Goal: Complete application form: Complete application form

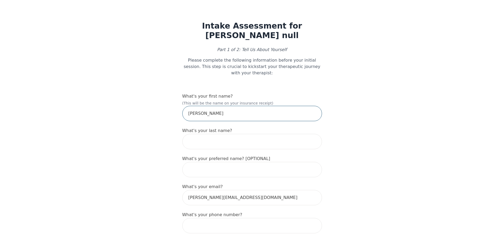
drag, startPoint x: 222, startPoint y: 113, endPoint x: 202, endPoint y: 110, distance: 19.9
click at [202, 110] on input "[PERSON_NAME]" at bounding box center [252, 113] width 140 height 15
type input "[PERSON_NAME]"
click at [197, 135] on input "text" at bounding box center [252, 141] width 140 height 15
paste input "[PERSON_NAME]"
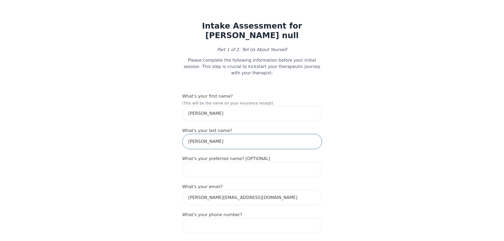
type input "[PERSON_NAME]"
click at [199, 168] on input "text" at bounding box center [252, 169] width 140 height 15
type input "Tolu"
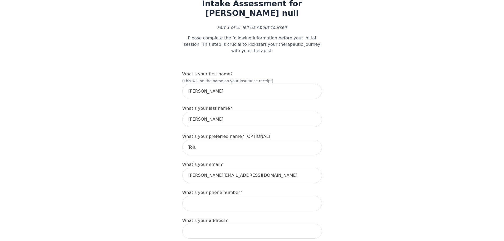
scroll to position [53, 0]
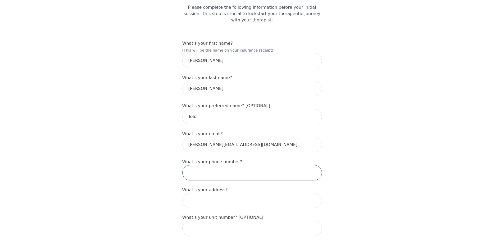
click at [238, 165] on input "tel" at bounding box center [252, 172] width 140 height 15
click at [255, 170] on input "tel" at bounding box center [252, 172] width 140 height 15
type input "4166059464"
click at [295, 187] on div "What's your address?" at bounding box center [252, 197] width 140 height 21
click at [265, 193] on input at bounding box center [252, 200] width 140 height 15
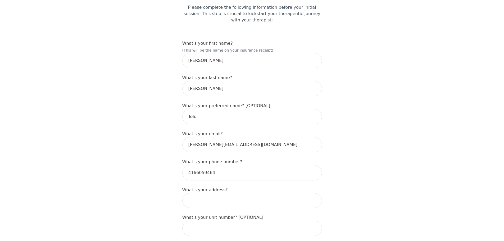
type input "[STREET_ADDRESS][PERSON_NAME]"
click at [225, 223] on input "unit 207979" at bounding box center [252, 228] width 140 height 15
type input "unit 2079"
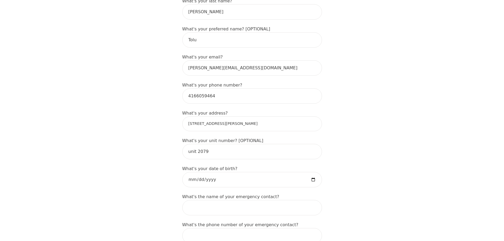
scroll to position [132, 0]
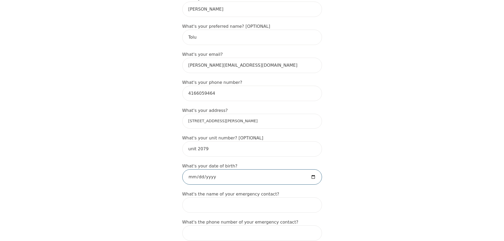
click at [244, 173] on input "date" at bounding box center [252, 176] width 140 height 15
click at [237, 171] on input "date" at bounding box center [252, 176] width 140 height 15
click at [219, 171] on input "date" at bounding box center [252, 176] width 140 height 15
click at [216, 171] on input "date" at bounding box center [252, 176] width 140 height 15
click at [210, 171] on input "date" at bounding box center [252, 176] width 140 height 15
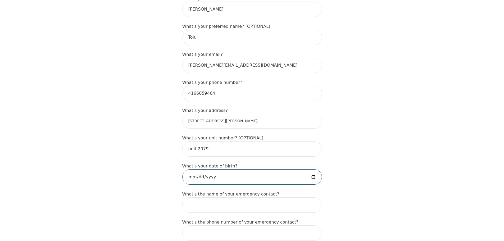
type input "[DATE]"
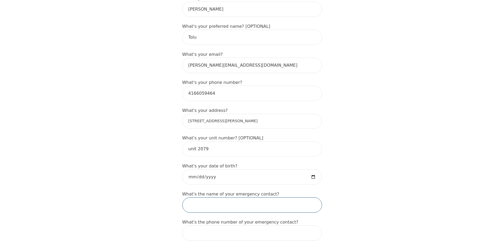
click at [246, 202] on input "text" at bounding box center [252, 204] width 140 height 15
type input "[PERSON_NAME]"
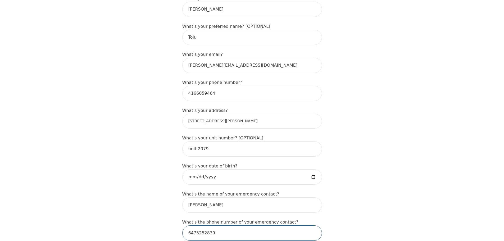
type input "6475252839"
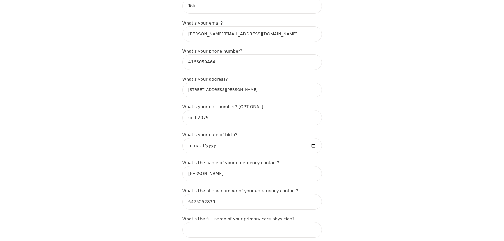
scroll to position [212, 0]
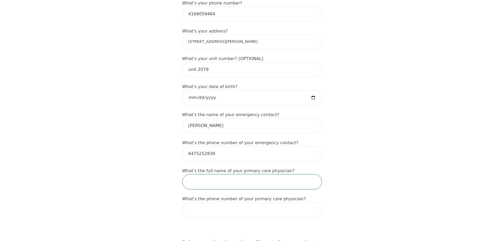
click at [235, 176] on input "text" at bounding box center [252, 181] width 140 height 15
type input "[PERSON_NAME]"
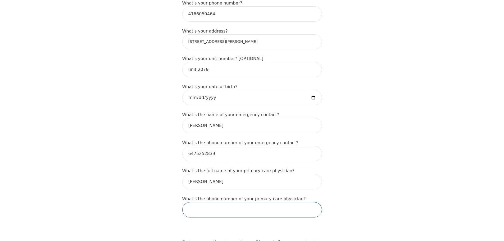
click at [262, 204] on input "tel" at bounding box center [252, 209] width 140 height 15
type input "6477488011"
click at [331, 183] on div "Intake Assessment for [PERSON_NAME] null Part 1 of 2: Tell Us About Yourself Pl…" at bounding box center [252, 209] width 504 height 798
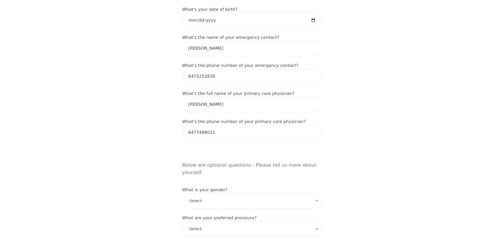
scroll to position [291, 0]
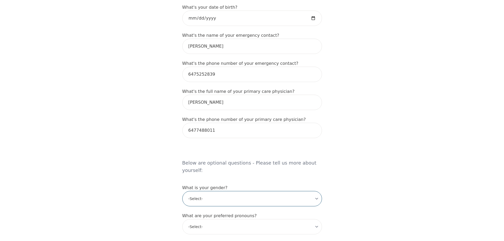
click at [273, 191] on select "-Select- [DEMOGRAPHIC_DATA] [DEMOGRAPHIC_DATA] [DEMOGRAPHIC_DATA] [DEMOGRAPHIC_…" at bounding box center [252, 198] width 140 height 15
select select "[DEMOGRAPHIC_DATA]"
click at [182, 191] on select "-Select- [DEMOGRAPHIC_DATA] [DEMOGRAPHIC_DATA] [DEMOGRAPHIC_DATA] [DEMOGRAPHIC_…" at bounding box center [252, 198] width 140 height 15
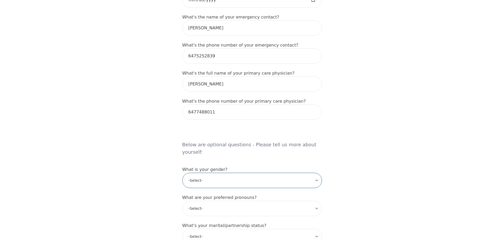
scroll to position [370, 0]
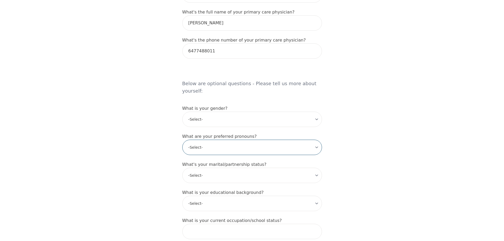
click at [249, 140] on select "-Select- he/him she/her they/them ze/zir xe/xem ey/em ve/ver tey/ter e/e per/pe…" at bounding box center [252, 147] width 140 height 15
select select "she/her"
click at [182, 140] on select "-Select- he/him she/her they/them ze/zir xe/xem ey/em ve/ver tey/ter e/e per/pe…" at bounding box center [252, 147] width 140 height 15
click at [227, 168] on select "-Select- Single Partnered Married Common Law Widowed Separated Divorced" at bounding box center [252, 175] width 140 height 15
select select "Single"
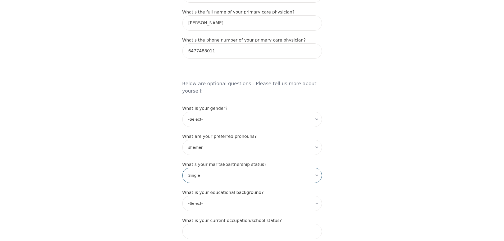
click at [182, 168] on select "-Select- Single Partnered Married Common Law Widowed Separated Divorced" at bounding box center [252, 175] width 140 height 15
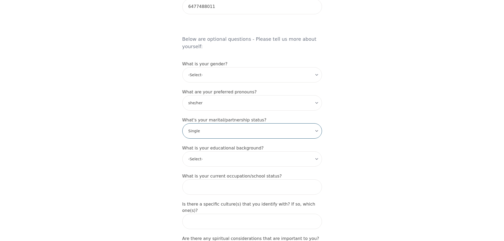
scroll to position [423, 0]
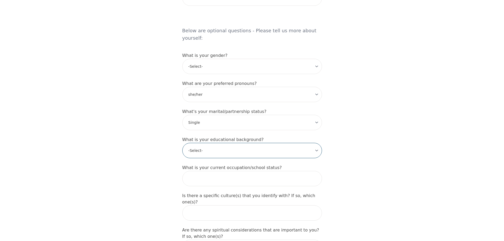
click at [225, 143] on select "-Select- Less than high school High school Associate degree Bachelor degree Mas…" at bounding box center [252, 150] width 140 height 15
select select "Bachelor degree"
click at [182, 143] on select "-Select- Less than high school High school Associate degree Bachelor degree Mas…" at bounding box center [252, 150] width 140 height 15
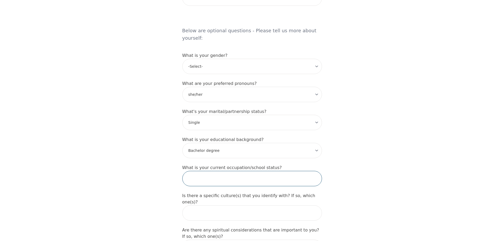
click at [213, 171] on input "text" at bounding box center [252, 178] width 140 height 15
type input "Finance Analyst"
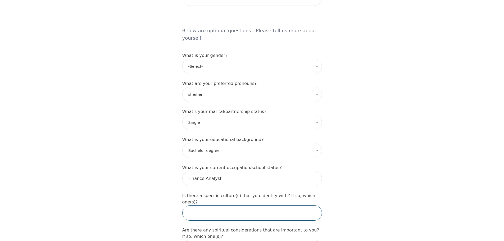
click at [217, 205] on input "text" at bounding box center [252, 212] width 140 height 15
type input "B"
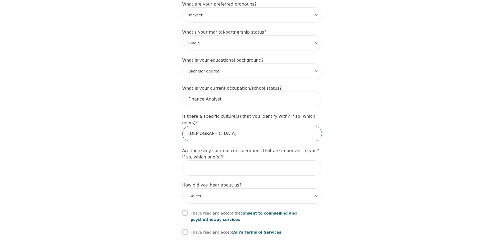
type input "[DEMOGRAPHIC_DATA]"
click at [187, 148] on label "Are there any spiritual considerations that are important to you? If so, which …" at bounding box center [250, 153] width 137 height 11
click at [226, 160] on input "text" at bounding box center [252, 167] width 140 height 15
type input "[DEMOGRAPHIC_DATA]"
click at [213, 188] on select "-Select- Physician/Specialist Friend Facebook Instagram Google Search Google Ad…" at bounding box center [252, 195] width 140 height 15
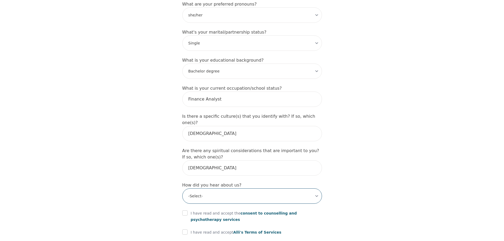
click at [251, 188] on select "-Select- Physician/Specialist Friend Facebook Instagram Google Search Google Ad…" at bounding box center [252, 195] width 140 height 15
click at [232, 188] on select "-Select- Physician/Specialist Friend Facebook Instagram Google Search Google Ad…" at bounding box center [252, 195] width 140 height 15
click at [182, 188] on select "-Select- Physician/Specialist Friend Facebook Instagram Google Search Google Ad…" at bounding box center [252, 195] width 140 height 15
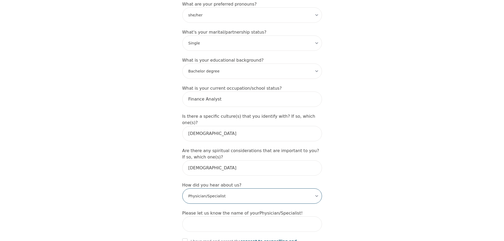
click at [245, 188] on select "-Select- Physician/Specialist Friend Facebook Instagram Google Search Google Ad…" at bounding box center [252, 195] width 140 height 15
select select "Google Search"
click at [182, 188] on select "-Select- Physician/Specialist Friend Facebook Instagram Google Search Google Ad…" at bounding box center [252, 195] width 140 height 15
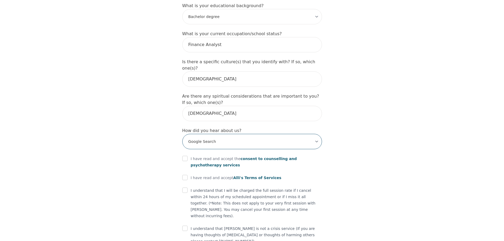
scroll to position [560, 0]
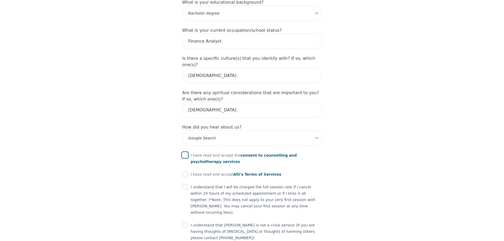
click at [183, 152] on input "checkbox" at bounding box center [184, 154] width 5 height 5
checkbox input "true"
click at [185, 171] on input "checkbox" at bounding box center [184, 173] width 5 height 5
checkbox input "true"
click at [187, 184] on div at bounding box center [184, 187] width 5 height 6
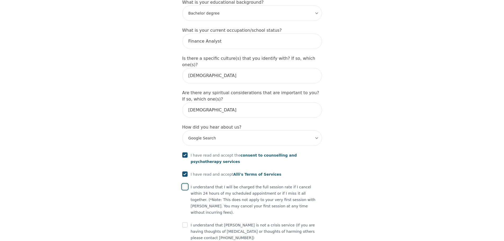
click at [182, 184] on input "checkbox" at bounding box center [184, 186] width 5 height 5
checkbox input "true"
click at [186, 222] on input "checkbox" at bounding box center [184, 224] width 5 height 5
checkbox input "true"
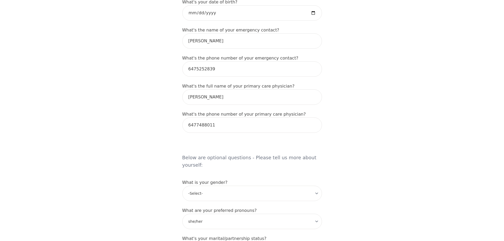
scroll to position [190, 0]
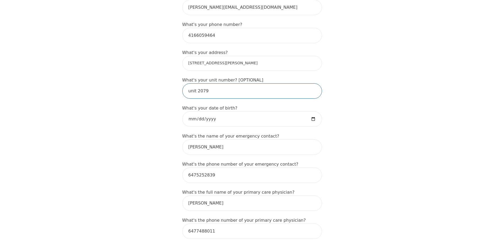
drag, startPoint x: 197, startPoint y: 85, endPoint x: 185, endPoint y: 87, distance: 11.7
click at [185, 87] on input "unit 2079" at bounding box center [252, 90] width 140 height 15
type input "2079"
click at [364, 97] on div "Intake Assessment for [PERSON_NAME] null Part 1 of 2: Tell Us About Yourself Pl…" at bounding box center [252, 240] width 504 height 818
click at [238, 58] on input "[STREET_ADDRESS][PERSON_NAME]" at bounding box center [252, 63] width 140 height 15
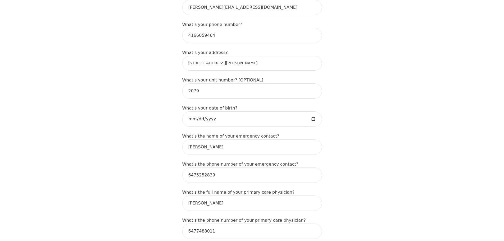
click at [235, 57] on input "[STREET_ADDRESS][PERSON_NAME]" at bounding box center [252, 63] width 140 height 15
type input "[STREET_ADDRESS][PERSON_NAME]"
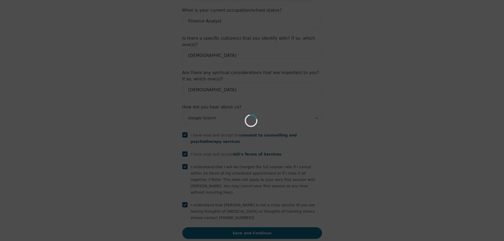
scroll to position [560, 0]
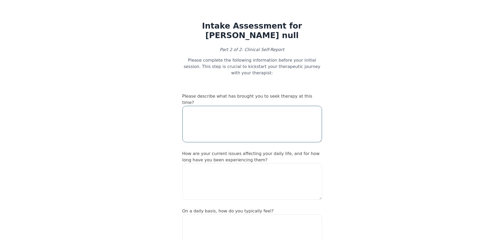
click at [226, 109] on textarea at bounding box center [252, 124] width 140 height 36
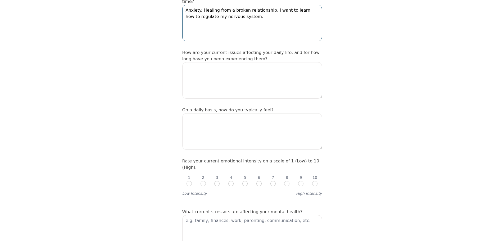
scroll to position [106, 0]
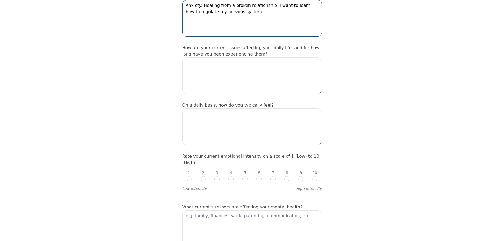
type textarea "Anxiety. Healing from a broken relationship. I want to learn how to regulate my…"
click at [217, 60] on textarea at bounding box center [252, 75] width 140 height 36
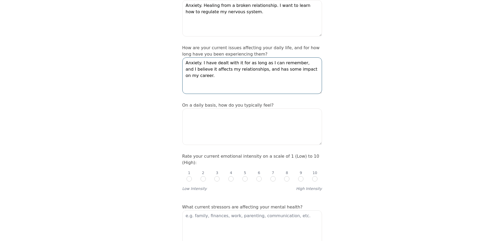
type textarea "Anxiety. I have dealt with it for as long as I can remember, and I believe it a…"
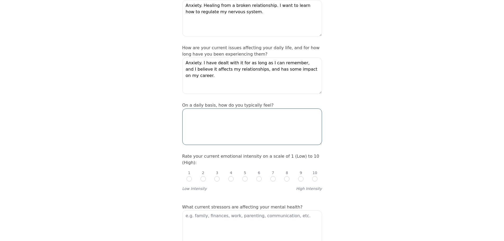
click at [227, 108] on textarea at bounding box center [252, 126] width 140 height 36
type textarea "Anxious"
click at [271, 170] on div "7" at bounding box center [272, 176] width 5 height 12
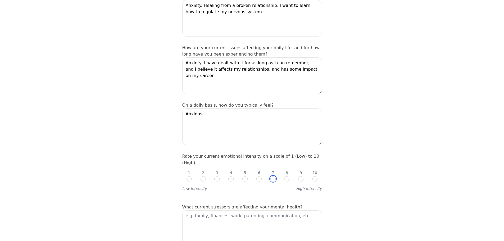
click at [273, 176] on input "radio" at bounding box center [272, 178] width 5 height 5
radio input "true"
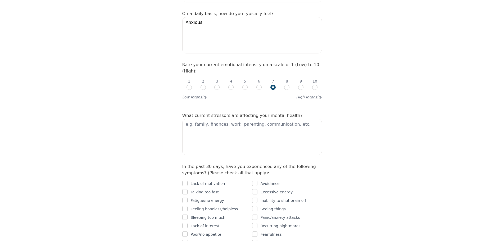
scroll to position [212, 0]
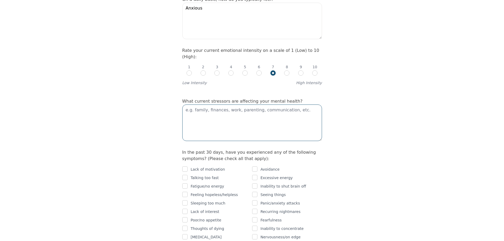
click at [215, 104] on textarea at bounding box center [252, 122] width 140 height 36
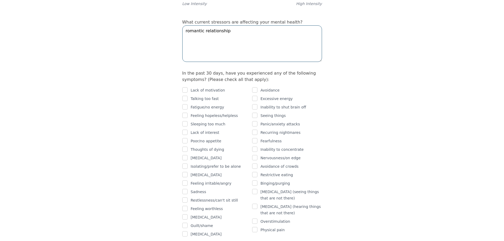
scroll to position [291, 0]
type textarea "romantic relationship"
click at [183, 87] on input "checkbox" at bounding box center [184, 89] width 5 height 5
checkbox input "true"
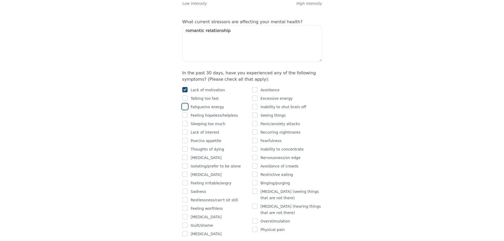
click at [186, 104] on input "checkbox" at bounding box center [184, 106] width 5 height 5
checkbox input "true"
click at [257, 104] on div "Inability to shut brain off" at bounding box center [287, 107] width 70 height 6
click at [256, 104] on input "checkbox" at bounding box center [254, 106] width 5 height 5
checkbox input "true"
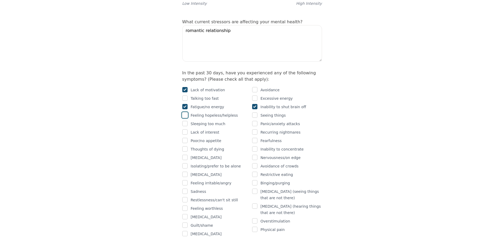
click at [186, 112] on input "checkbox" at bounding box center [184, 114] width 5 height 5
checkbox input "true"
click at [255, 121] on input "checkbox" at bounding box center [254, 123] width 5 height 5
checkbox input "true"
click at [185, 129] on input "checkbox" at bounding box center [184, 131] width 5 height 5
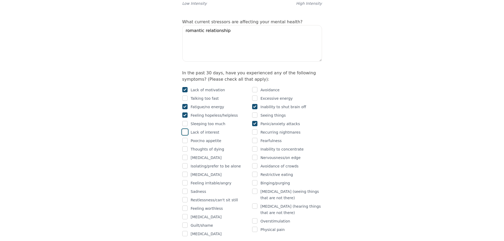
checkbox input "true"
click at [255, 138] on input "checkbox" at bounding box center [254, 140] width 5 height 5
checkbox input "true"
click at [186, 138] on input "checkbox" at bounding box center [184, 140] width 5 height 5
checkbox input "true"
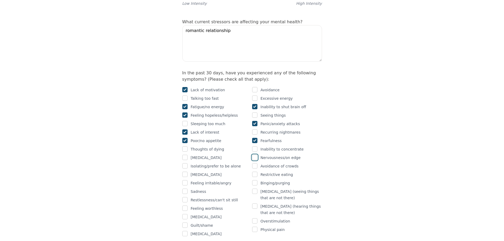
click at [254, 155] on input "checkbox" at bounding box center [254, 157] width 5 height 5
checkbox input "true"
click at [183, 172] on input "checkbox" at bounding box center [184, 174] width 5 height 5
checkbox input "true"
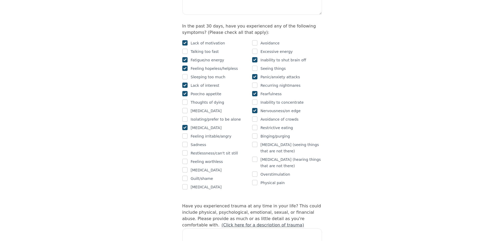
scroll to position [344, 0]
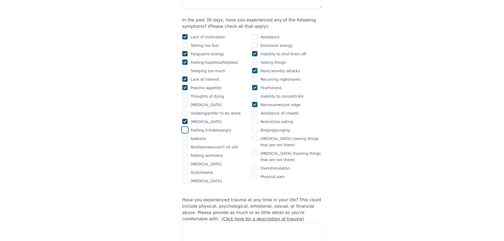
click at [185, 127] on input "checkbox" at bounding box center [184, 129] width 5 height 5
checkbox input "true"
click at [186, 136] on input "checkbox" at bounding box center [184, 138] width 5 height 5
checkbox input "true"
click at [185, 144] on input "checkbox" at bounding box center [184, 146] width 5 height 5
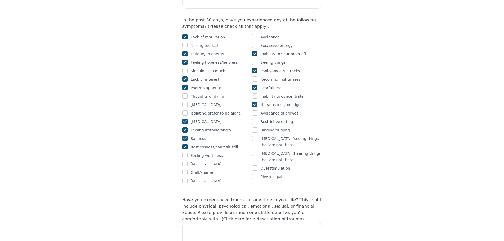
click at [185, 144] on input "checkbox" at bounding box center [184, 146] width 5 height 5
checkbox input "false"
click at [186, 153] on input "checkbox" at bounding box center [184, 155] width 5 height 5
checkbox input "true"
click at [186, 170] on input "checkbox" at bounding box center [184, 172] width 5 height 5
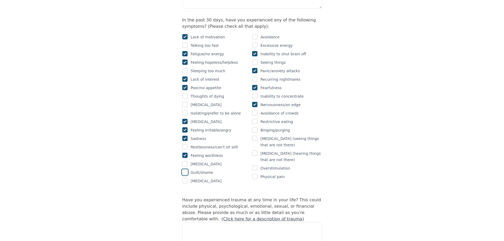
checkbox input "true"
click at [257, 165] on input "checkbox" at bounding box center [254, 167] width 5 height 5
checkbox input "true"
click at [258, 173] on div "Physical pain" at bounding box center [287, 176] width 70 height 6
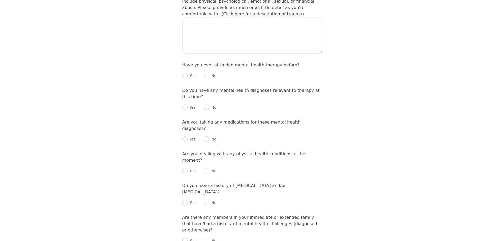
scroll to position [503, 0]
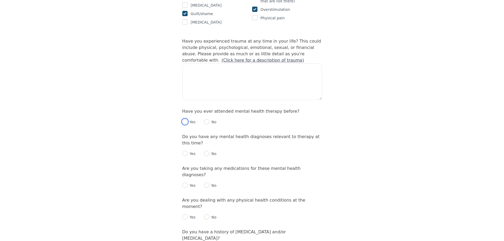
click at [186, 119] on input "radio" at bounding box center [184, 121] width 5 height 5
radio input "true"
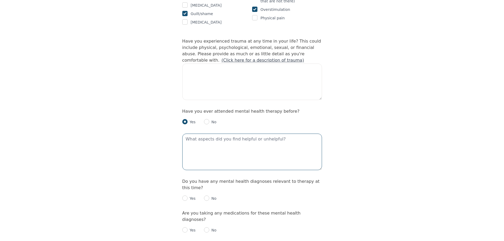
click at [195, 134] on textarea at bounding box center [252, 152] width 140 height 36
click at [211, 196] on p "No" at bounding box center [212, 198] width 7 height 5
click at [207, 195] on input "radio" at bounding box center [206, 197] width 5 height 5
radio input "true"
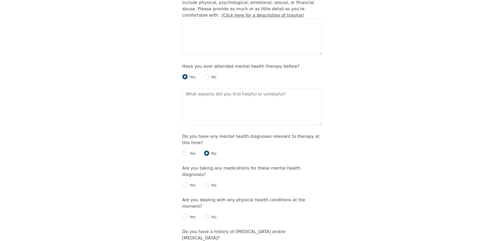
scroll to position [555, 0]
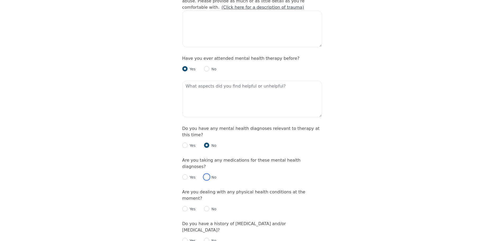
click at [207, 174] on input "radio" at bounding box center [206, 176] width 5 height 5
radio input "true"
click at [207, 206] on input "radio" at bounding box center [206, 208] width 5 height 5
radio input "true"
click at [207, 238] on input "radio" at bounding box center [206, 240] width 5 height 5
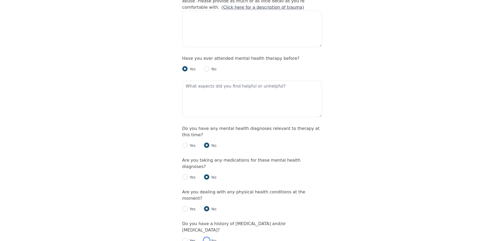
radio input "true"
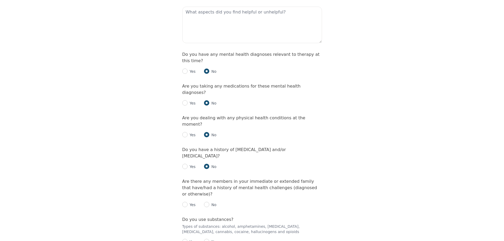
scroll to position [635, 0]
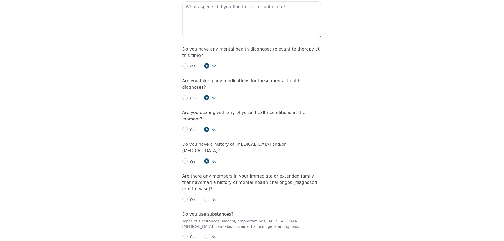
click at [210, 197] on p "No" at bounding box center [212, 199] width 7 height 5
click at [208, 196] on div "No" at bounding box center [210, 199] width 12 height 6
click at [205, 197] on input "radio" at bounding box center [206, 199] width 5 height 5
radio input "true"
click at [204, 234] on input "radio" at bounding box center [206, 236] width 5 height 5
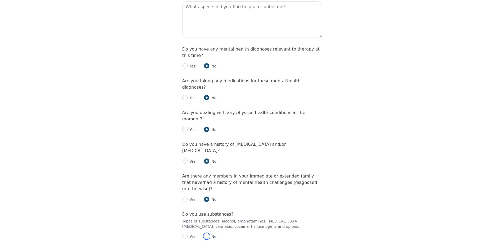
radio input "true"
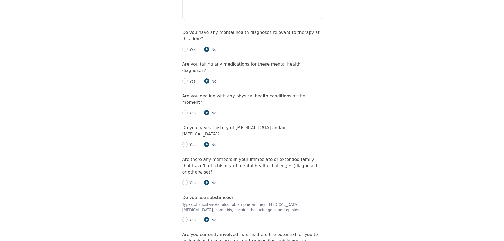
scroll to position [688, 0]
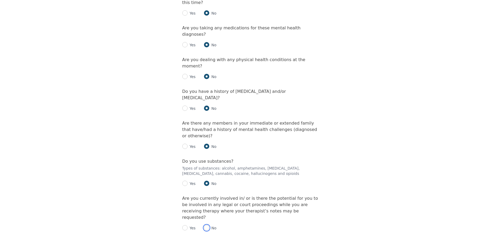
click at [205, 225] on input "radio" at bounding box center [206, 227] width 5 height 5
radio input "true"
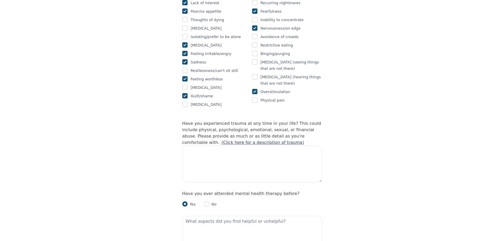
scroll to position [423, 0]
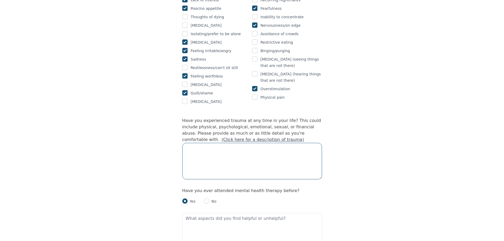
click at [236, 143] on textarea at bounding box center [252, 161] width 140 height 36
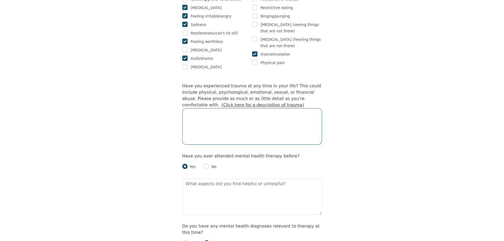
scroll to position [555, 0]
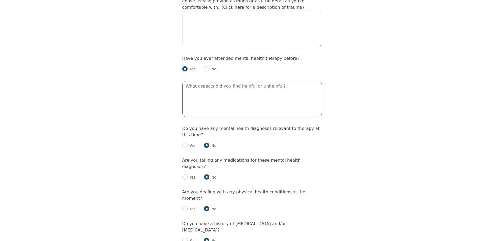
click at [229, 81] on textarea at bounding box center [252, 99] width 140 height 36
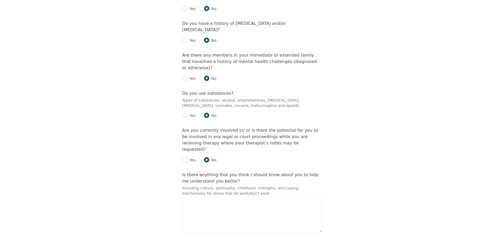
scroll to position [767, 0]
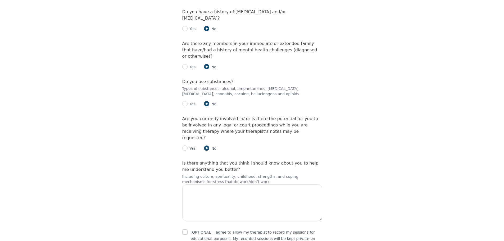
type textarea "it was helpful, but I was not ready."
drag, startPoint x: 238, startPoint y: 135, endPoint x: 234, endPoint y: 142, distance: 8.1
click at [236, 184] on textarea at bounding box center [252, 202] width 140 height 36
